Goal: Find specific page/section: Find specific page/section

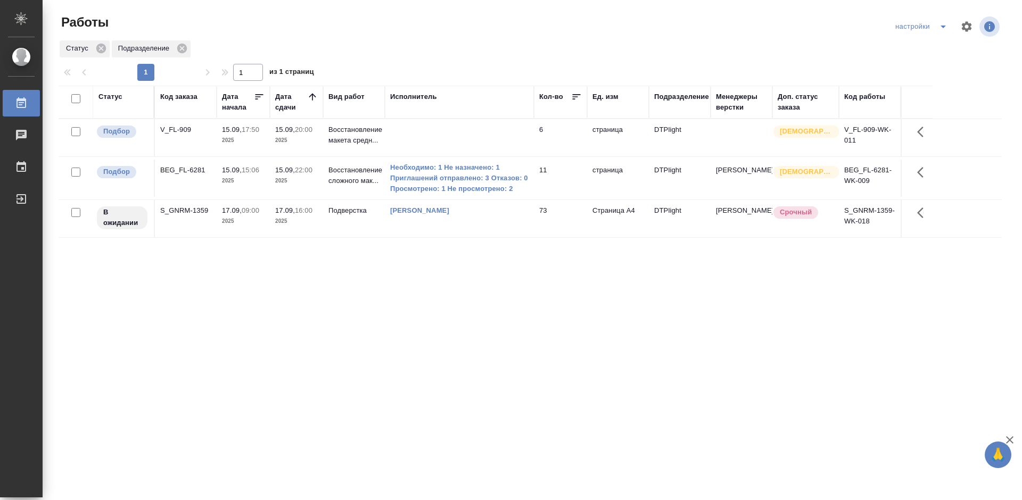
click at [443, 315] on div "Статус Код заказа Дата начала Дата сдачи Вид работ Исполнитель Кол-во Ед. изм П…" at bounding box center [530, 277] width 943 height 383
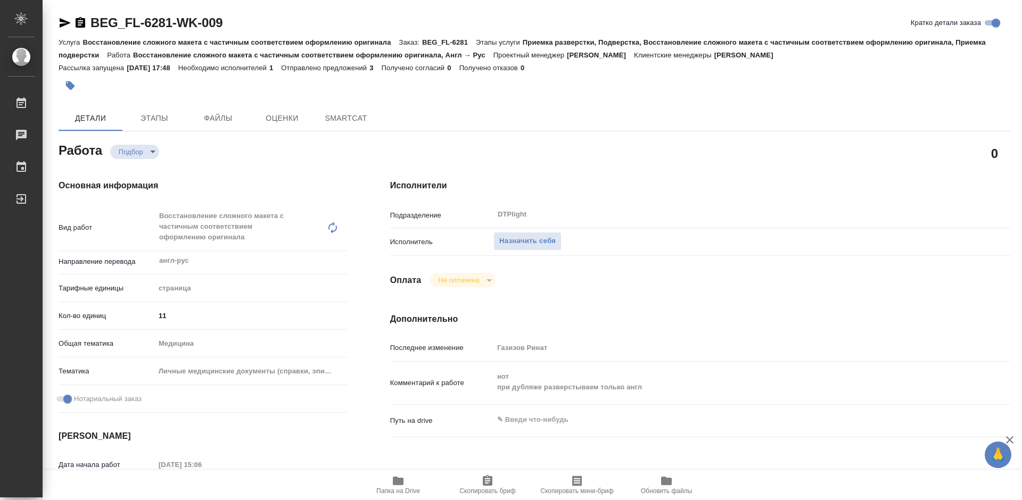
type textarea "x"
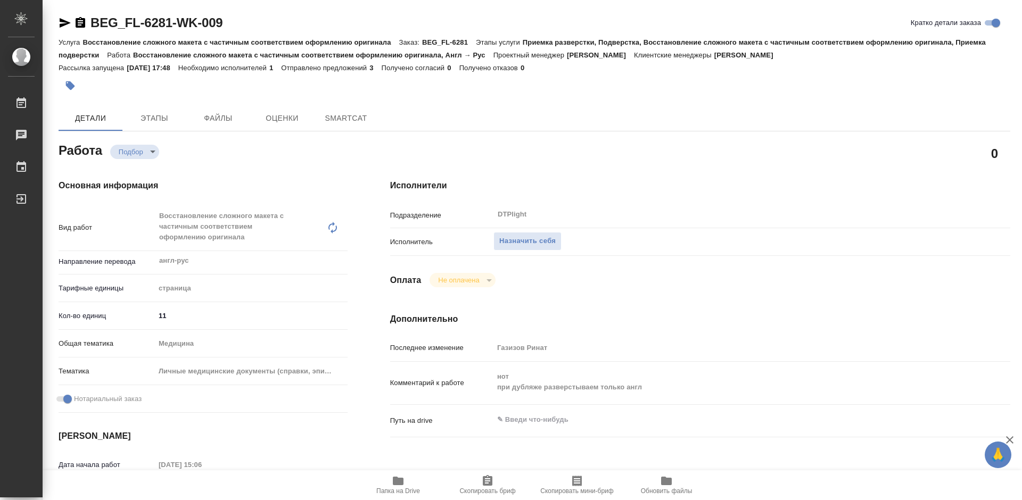
type textarea "x"
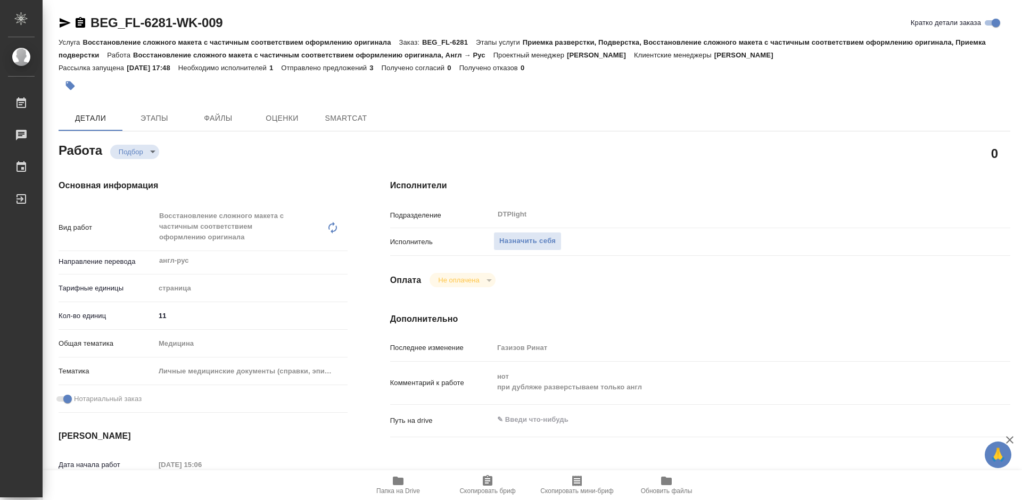
type textarea "x"
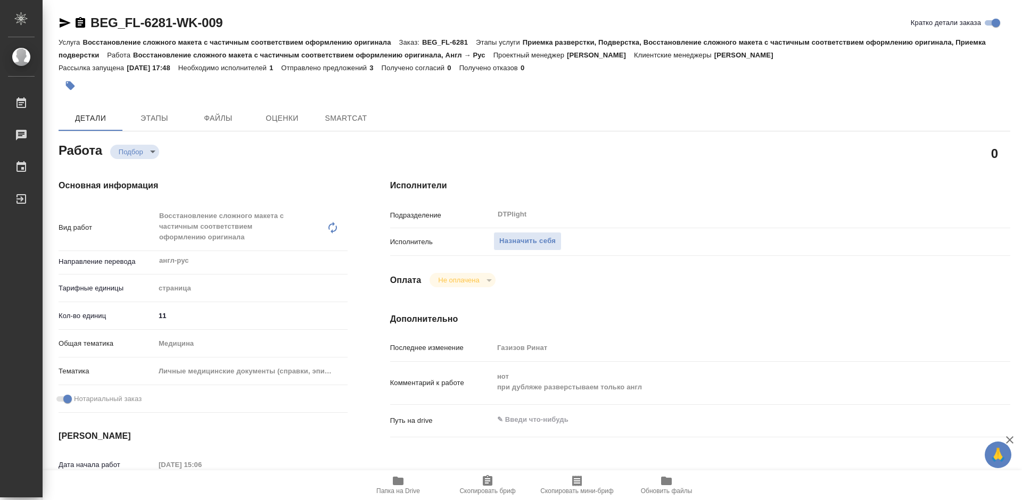
type textarea "x"
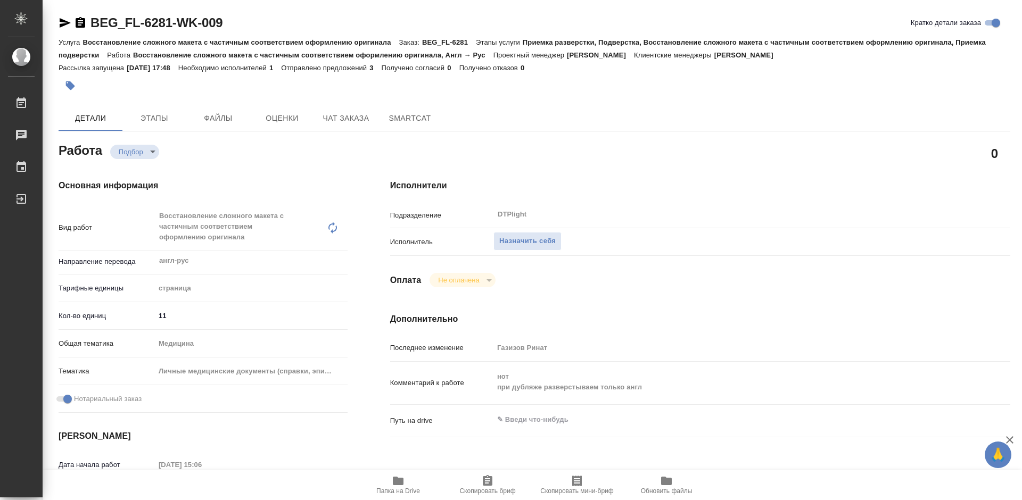
type textarea "x"
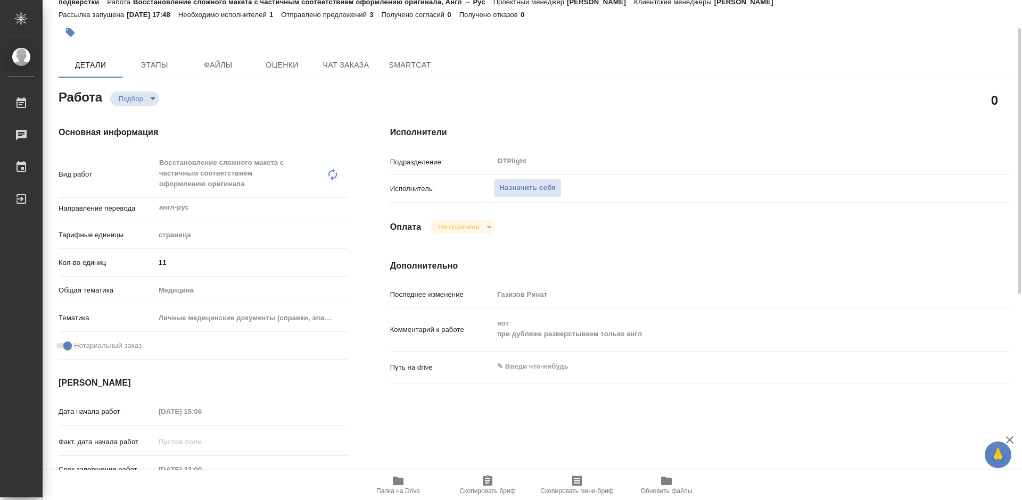
type textarea "x"
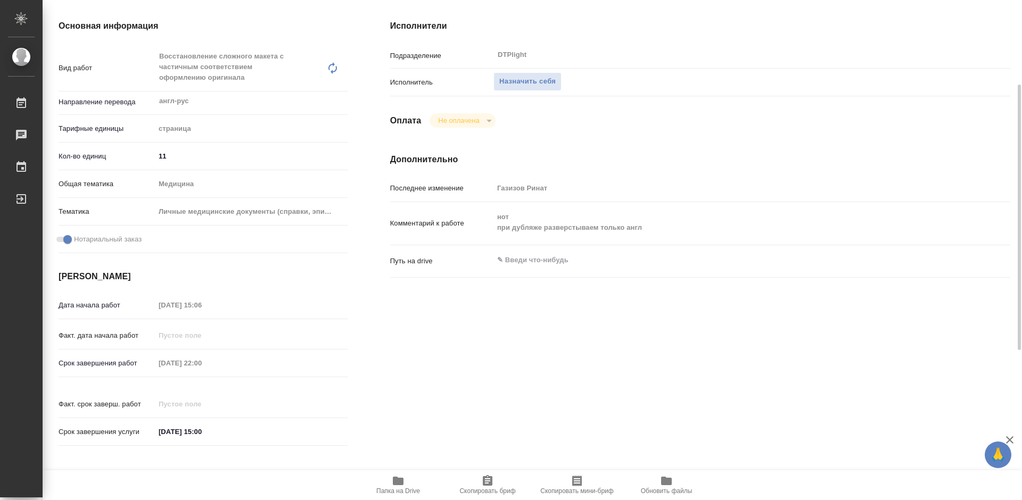
scroll to position [213, 0]
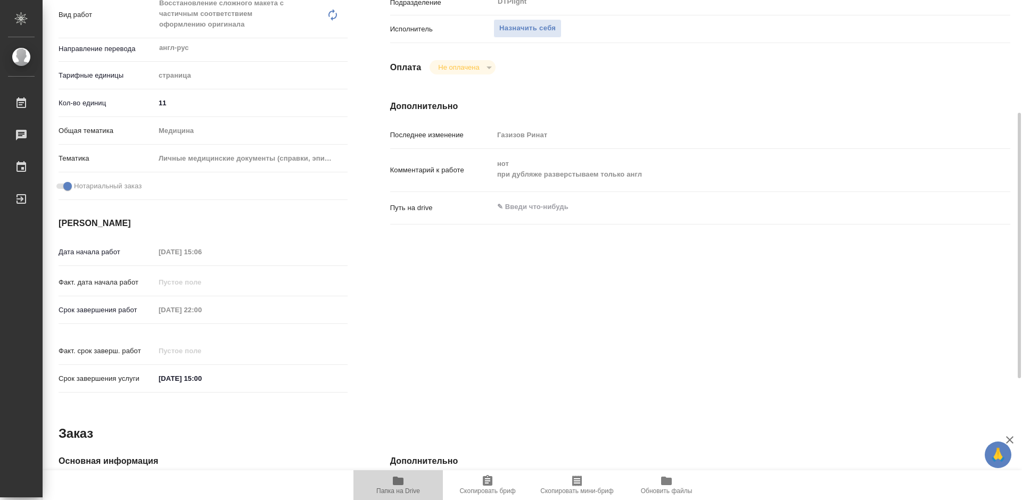
click at [405, 483] on span "Папка на Drive" at bounding box center [398, 485] width 77 height 20
